Goal: Obtain resource: Download file/media

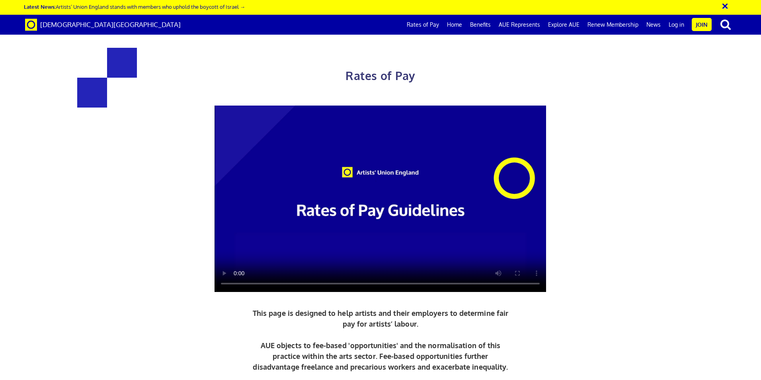
scroll to position [0, 12]
click at [429, 24] on link "Rates of Pay" at bounding box center [423, 25] width 40 height 20
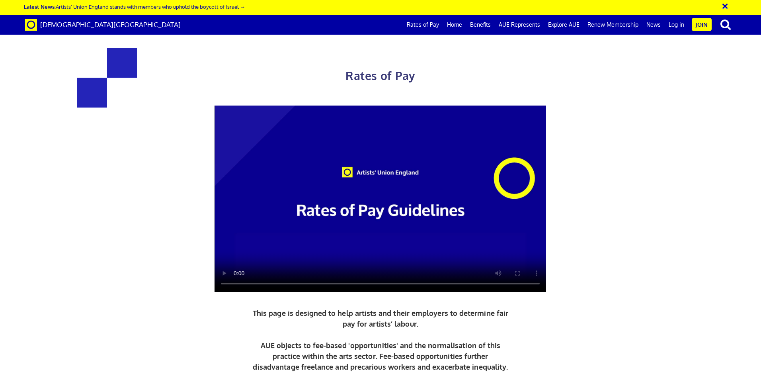
scroll to position [318, 0]
click at [436, 19] on link "Rates of Pay" at bounding box center [423, 25] width 40 height 20
